Goal: Communication & Community: Ask a question

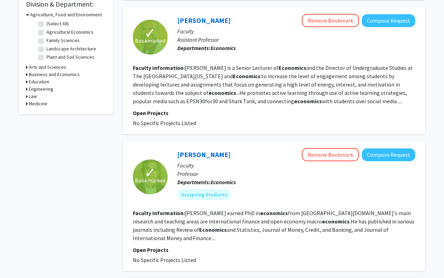
scroll to position [226, 0]
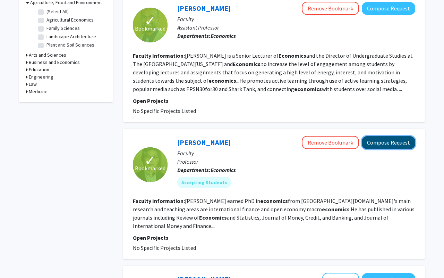
click at [391, 136] on button "Compose Request" at bounding box center [388, 142] width 53 height 13
click at [379, 137] on button "Compose Request" at bounding box center [388, 142] width 53 height 13
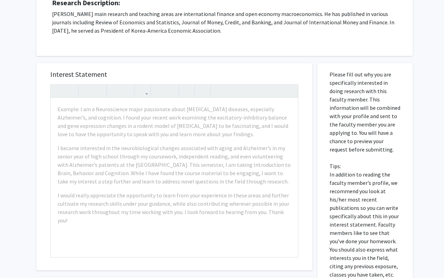
scroll to position [136, 0]
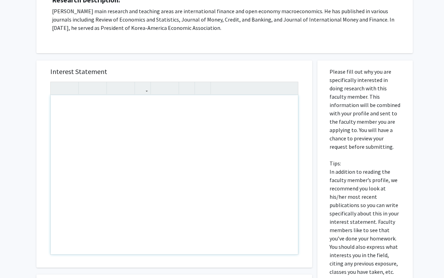
click at [66, 110] on div "Note to users with screen readers: Please press Alt+0 or Option+0 to deactivate…" at bounding box center [174, 174] width 247 height 159
paste div "Note to users with screen readers: Please press Alt+0 or Option+0 to deactivate…"
type textarea "<l>I’d s ametconse adipisci el Seddoeius tem Incidid ut lab Etdolorema al Enima…"
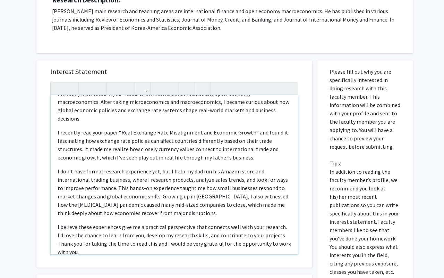
scroll to position [23, 0]
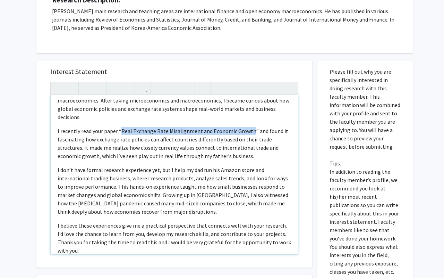
drag, startPoint x: 120, startPoint y: 122, endPoint x: 249, endPoint y: 123, distance: 128.4
click at [249, 127] on p "I recently read your paper “Real Exchange Rate Misalignment and Economic Growth…" at bounding box center [175, 143] width 234 height 33
copy p "Real Exchange Rate Misalignment and Economic Growth"
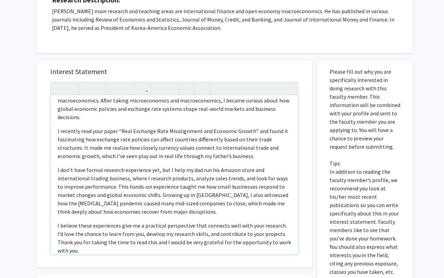
click at [164, 146] on p "I recently read your paper “Real Exchange Rate Misalignment and Economic Growth…" at bounding box center [175, 143] width 234 height 33
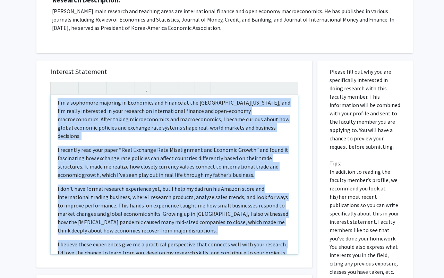
scroll to position [0, 0]
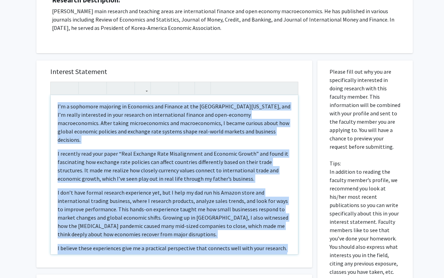
drag, startPoint x: 289, startPoint y: 236, endPoint x: 42, endPoint y: 92, distance: 286.4
click at [42, 92] on div "Interest Statement I’m a sophomore majoring in Economics and Finance at the [GE…" at bounding box center [174, 163] width 276 height 207
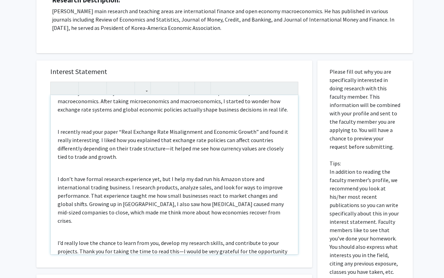
scroll to position [26, 0]
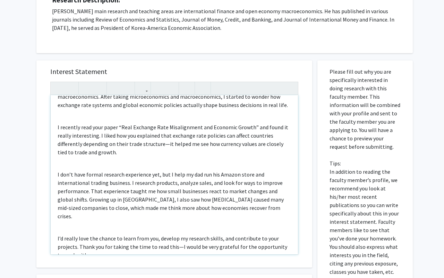
click at [166, 146] on p "I recently read your paper “Real Exchange Rate Misalignment and Economic Growth…" at bounding box center [175, 139] width 234 height 33
click at [200, 213] on div "I’m a sophomore majoring in Economics and Finance at the [GEOGRAPHIC_DATA][US_S…" at bounding box center [174, 174] width 247 height 159
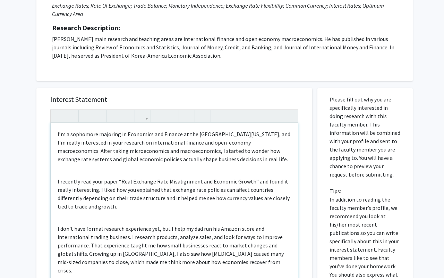
scroll to position [117, 0]
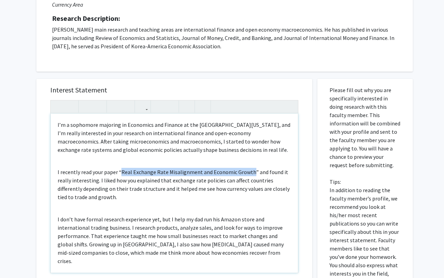
drag, startPoint x: 120, startPoint y: 171, endPoint x: 249, endPoint y: 171, distance: 128.7
click at [249, 171] on p "I recently read your paper “Real Exchange Rate Misalignment and Economic Growth…" at bounding box center [175, 184] width 234 height 33
type textarea "<l>I’d s ametconse adipisci el Seddoeius tem Incidid ut lab Etdolorema al Enima…"
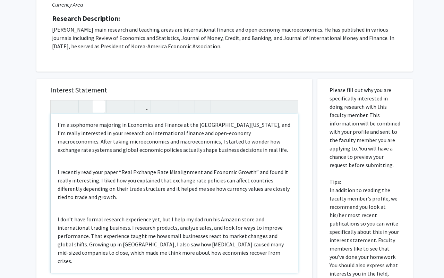
click at [98, 108] on icon "button" at bounding box center [99, 106] width 6 height 11
click at [158, 149] on p "I’m a sophomore majoring in Economics and Finance at the [GEOGRAPHIC_DATA][US_S…" at bounding box center [175, 136] width 234 height 33
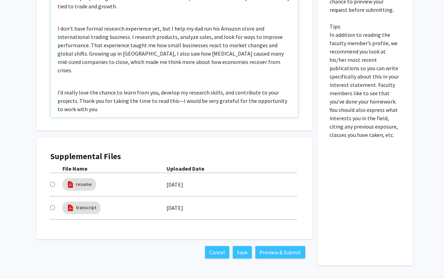
scroll to position [296, 0]
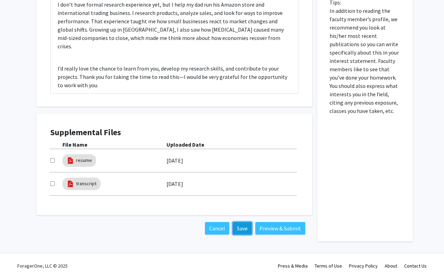
click at [243, 229] on button "Save" at bounding box center [242, 228] width 19 height 12
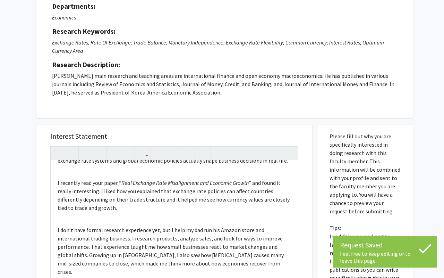
scroll to position [0, 0]
